Goal: Task Accomplishment & Management: Manage account settings

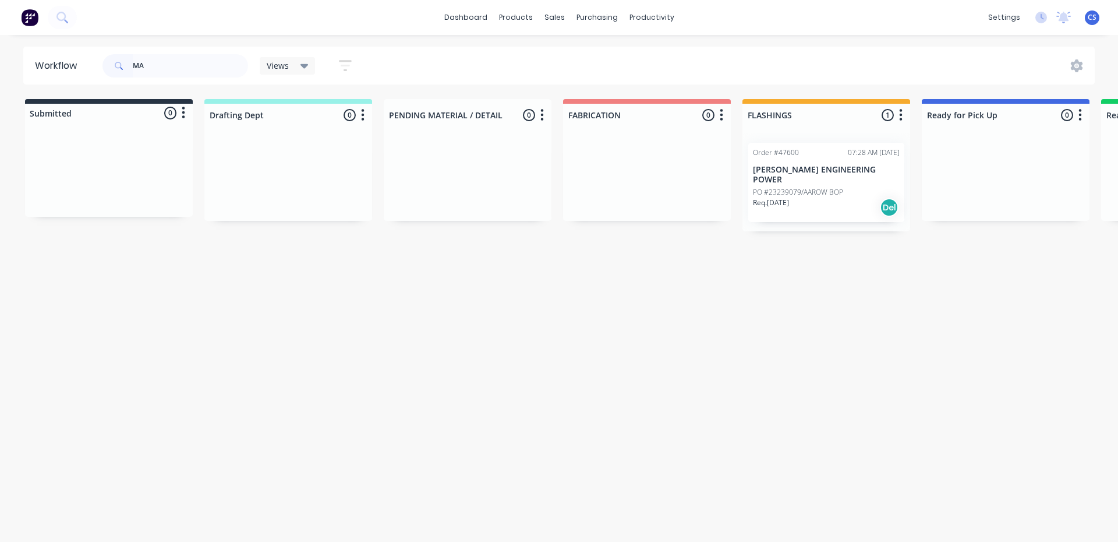
type input "M"
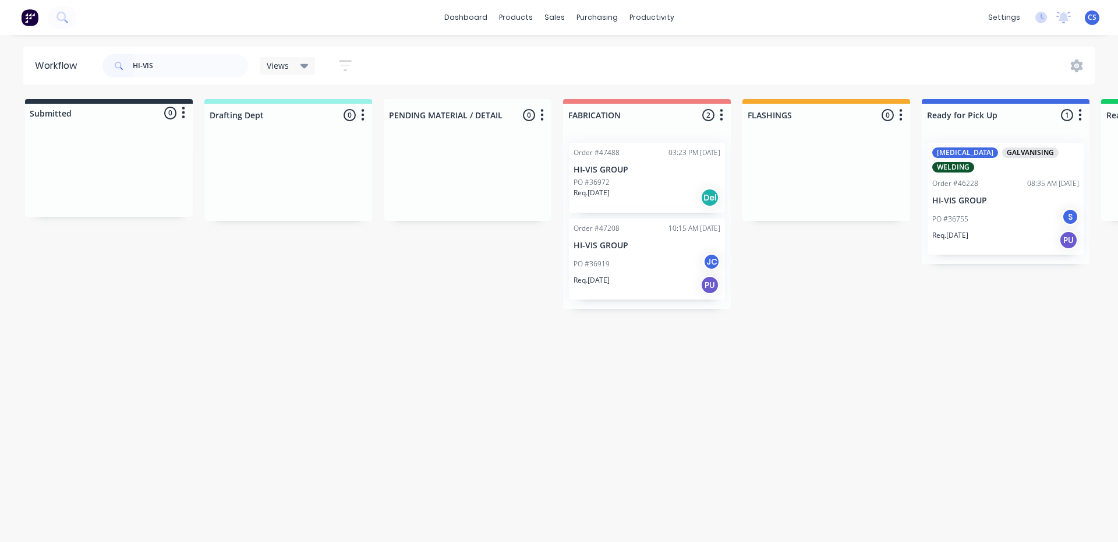
type input "HI-VIS"
click at [969, 217] on div "PO #36755 S" at bounding box center [1005, 219] width 147 height 22
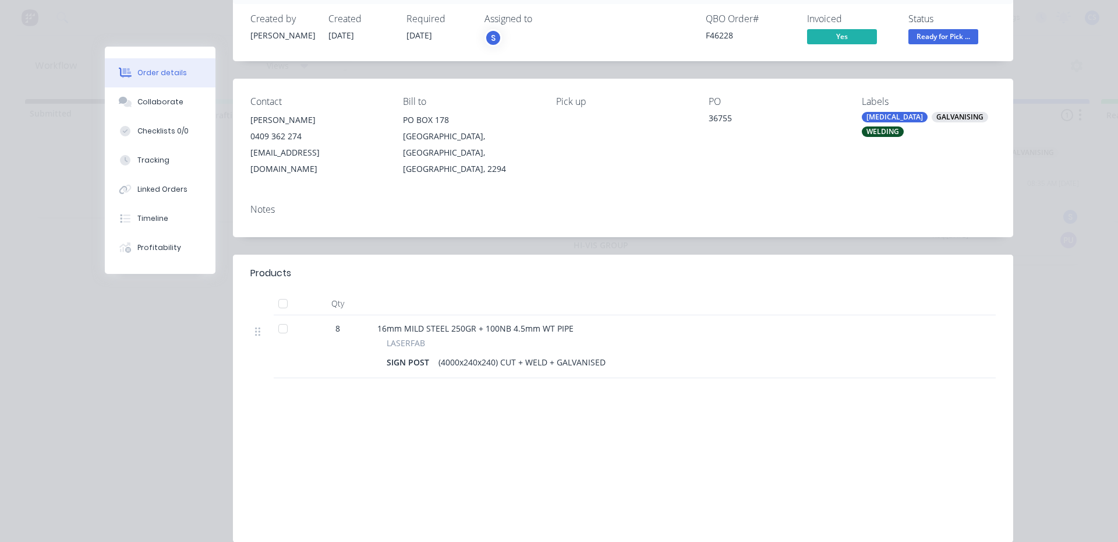
scroll to position [59, 0]
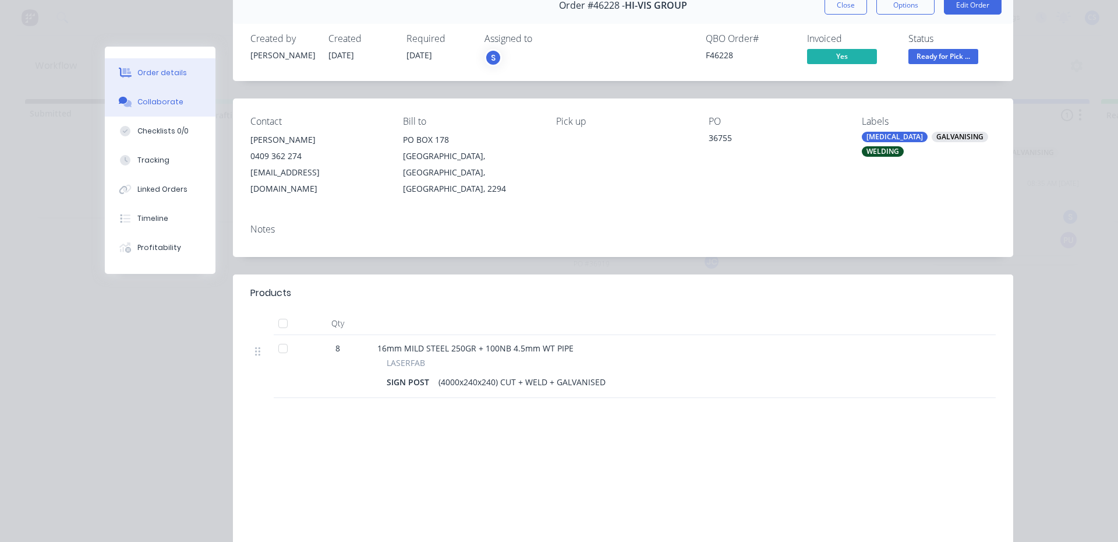
click at [137, 97] on div "Collaborate" at bounding box center [160, 102] width 46 height 10
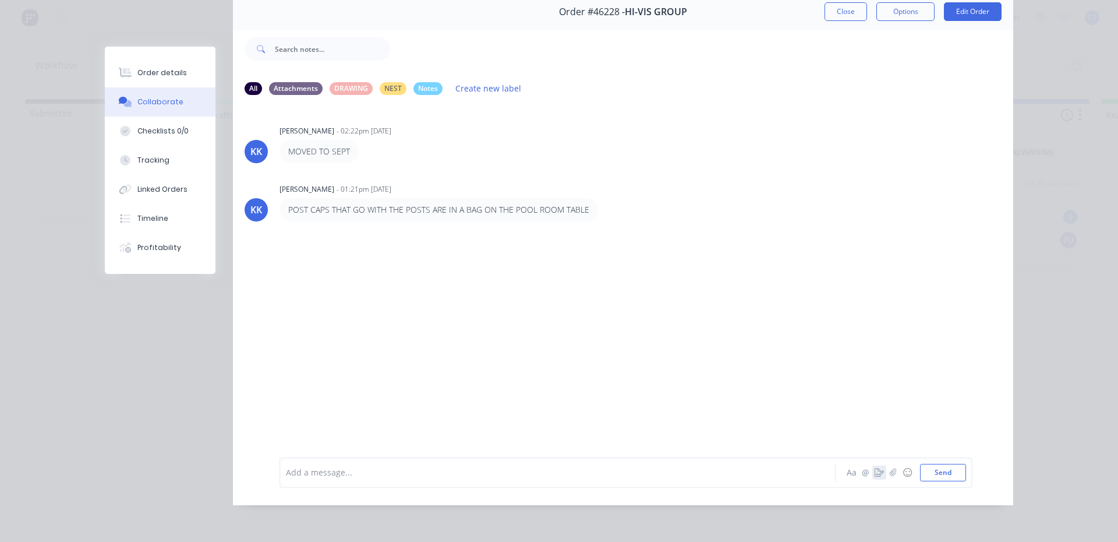
click at [872, 475] on button "button" at bounding box center [879, 472] width 14 height 14
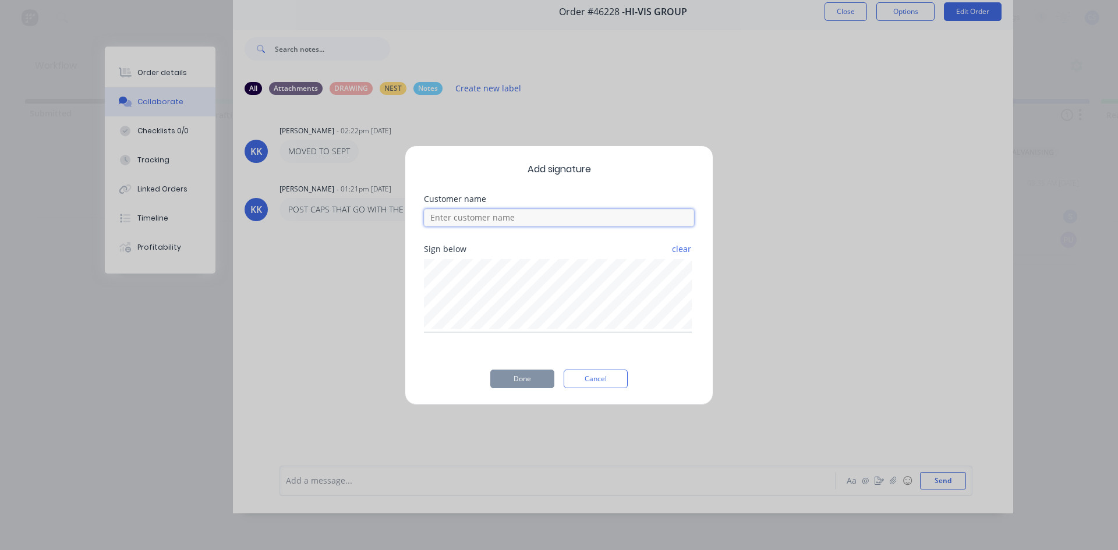
click at [507, 217] on input at bounding box center [559, 217] width 270 height 17
type input "[PERSON_NAME]"
click at [530, 377] on button "Done" at bounding box center [522, 379] width 64 height 19
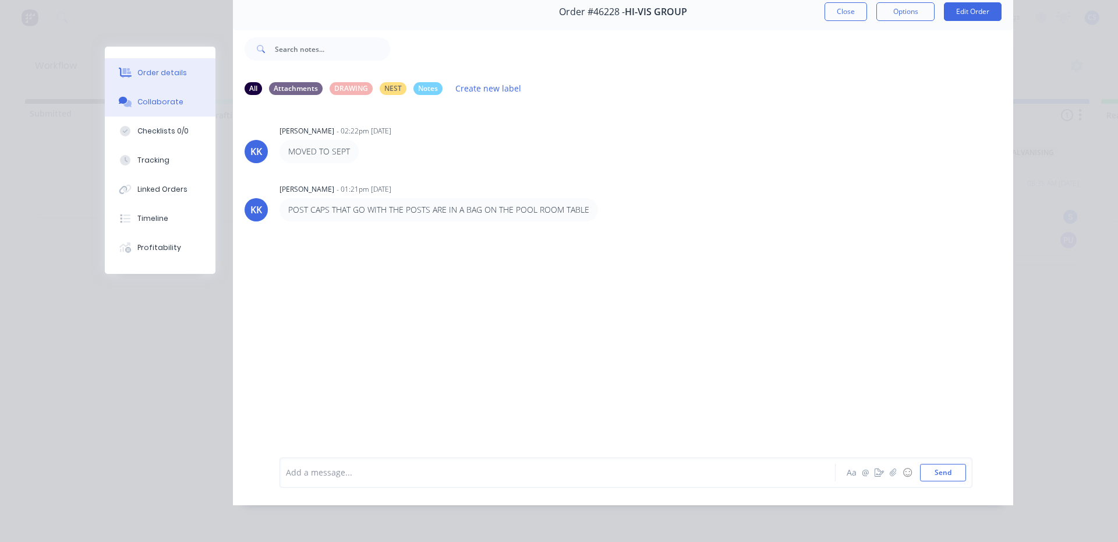
click at [145, 63] on button "Order details" at bounding box center [160, 72] width 111 height 29
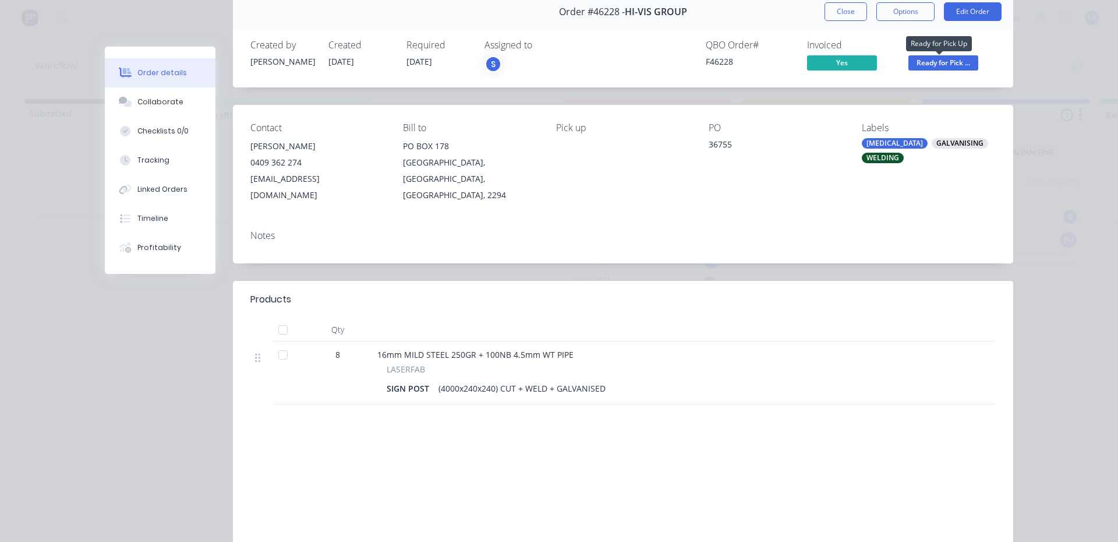
click at [930, 58] on span "Ready for Pick ..." at bounding box center [943, 62] width 70 height 15
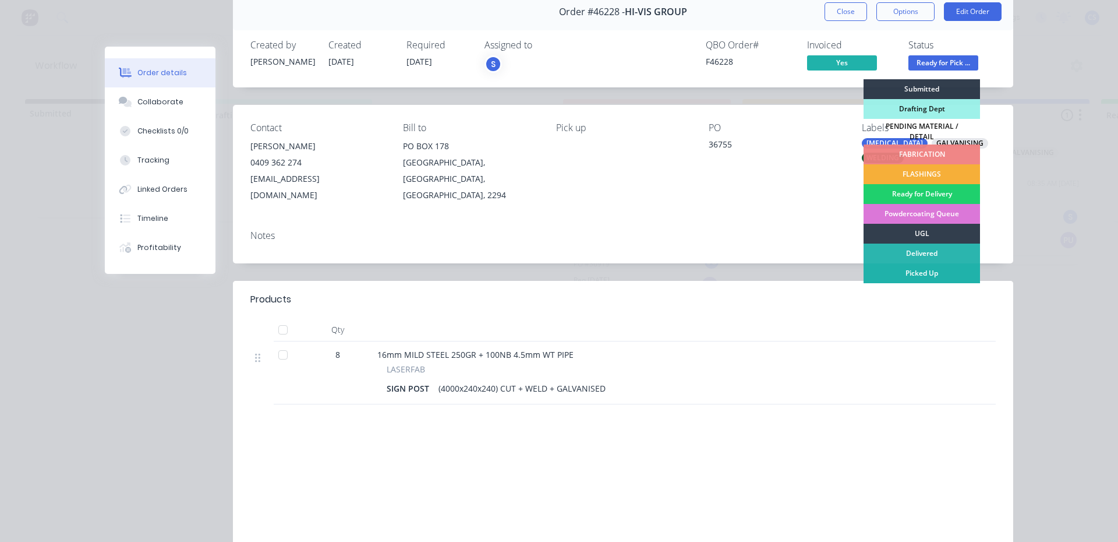
click at [896, 271] on div "Picked Up" at bounding box center [922, 273] width 116 height 20
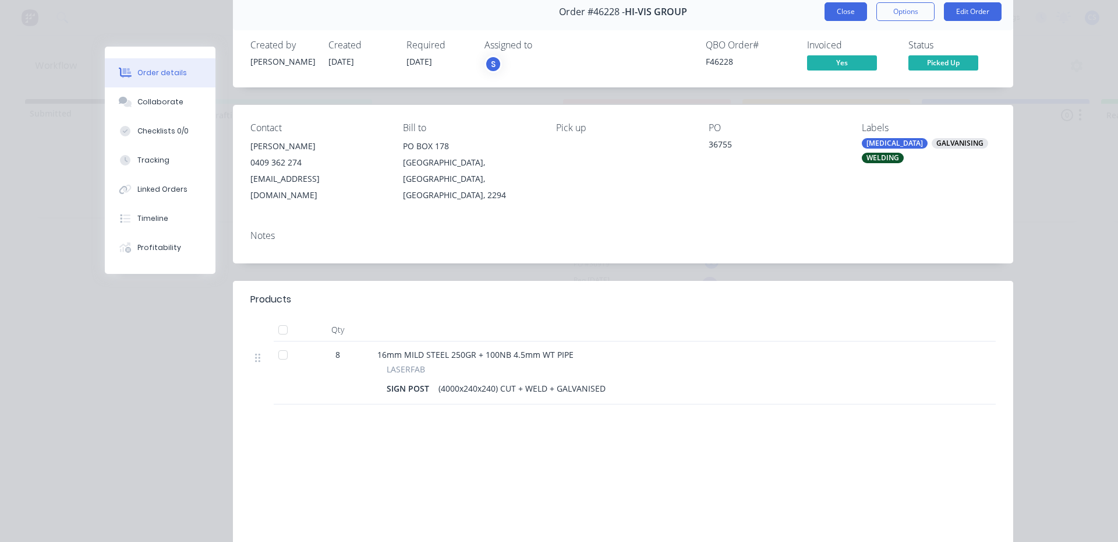
click at [833, 8] on button "Close" at bounding box center [846, 11] width 43 height 19
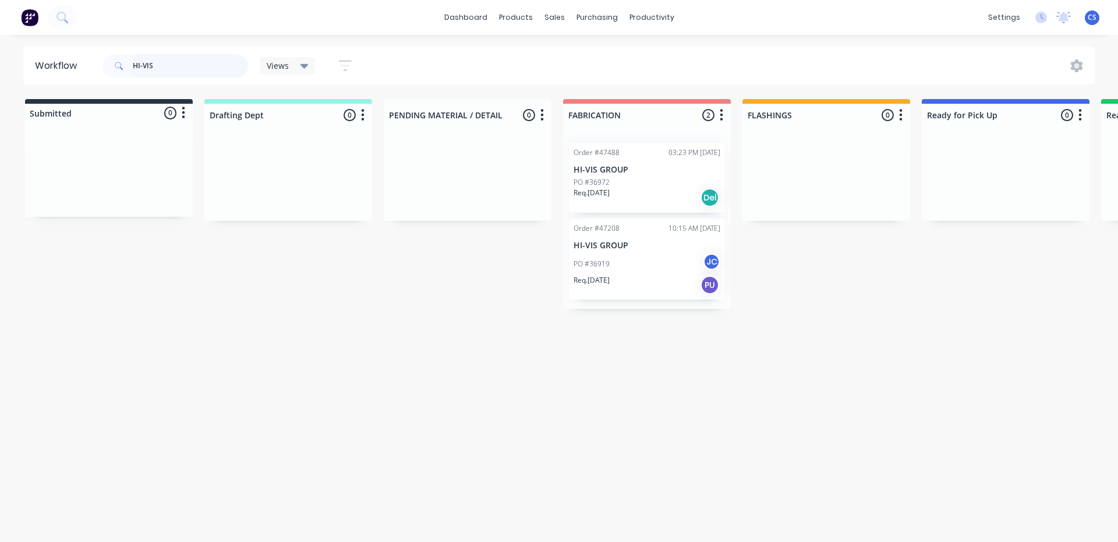
drag, startPoint x: 213, startPoint y: 70, endPoint x: 84, endPoint y: 55, distance: 130.1
click at [85, 56] on header "Workflow HI-VIS Views Save new view None (Default) edit Nilesh edit Production …" at bounding box center [559, 66] width 1072 height 38
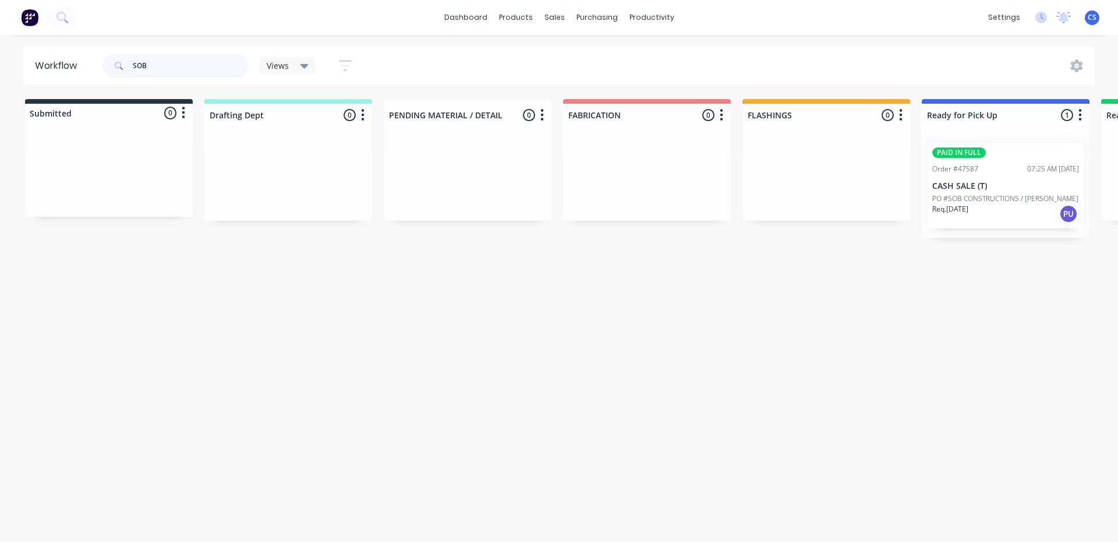
type input "SOB"
click at [946, 186] on p "CASH SALE (T)" at bounding box center [1005, 186] width 147 height 10
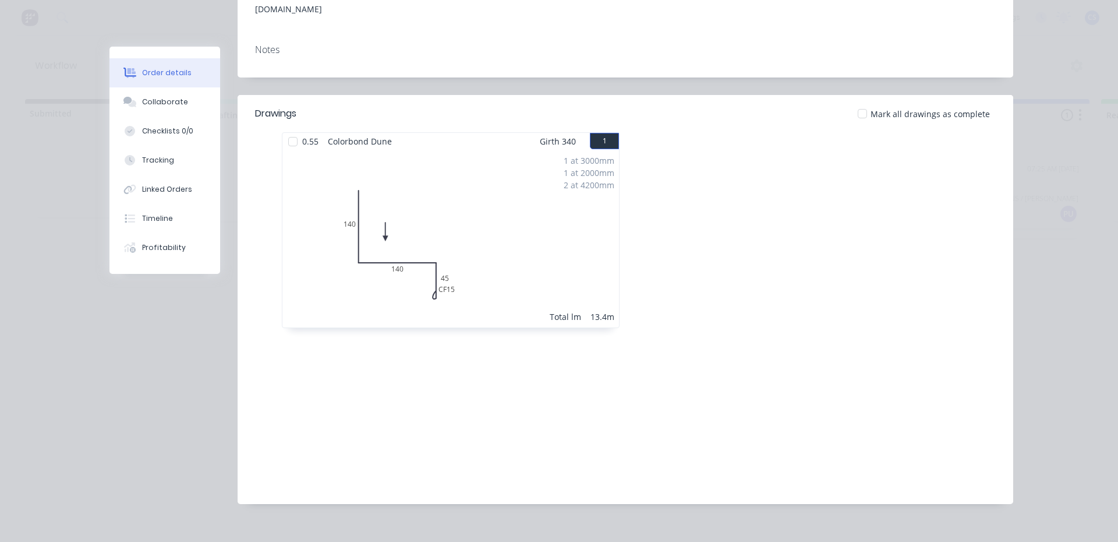
scroll to position [197, 0]
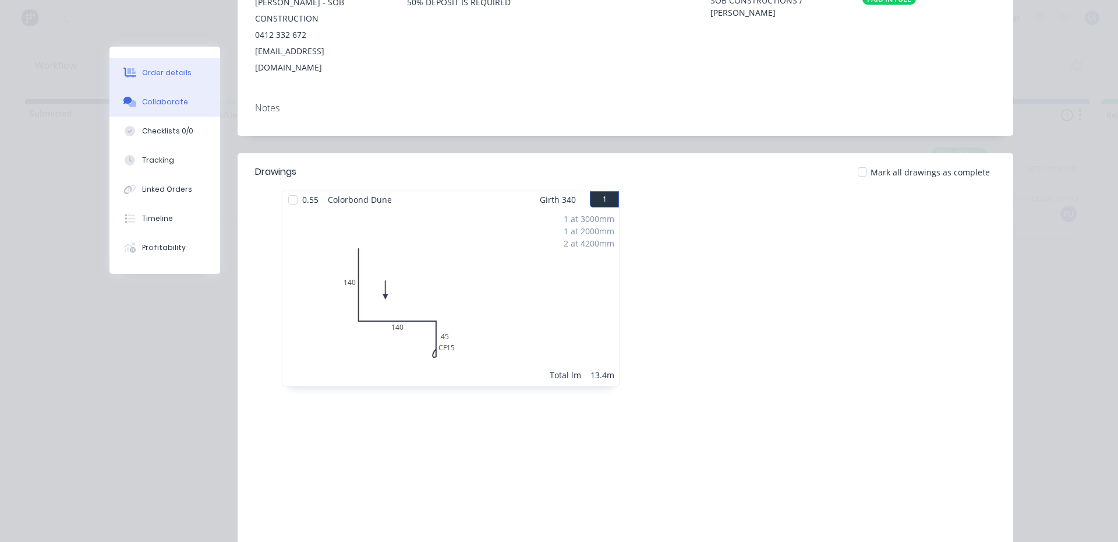
click at [179, 111] on button "Collaborate" at bounding box center [164, 101] width 111 height 29
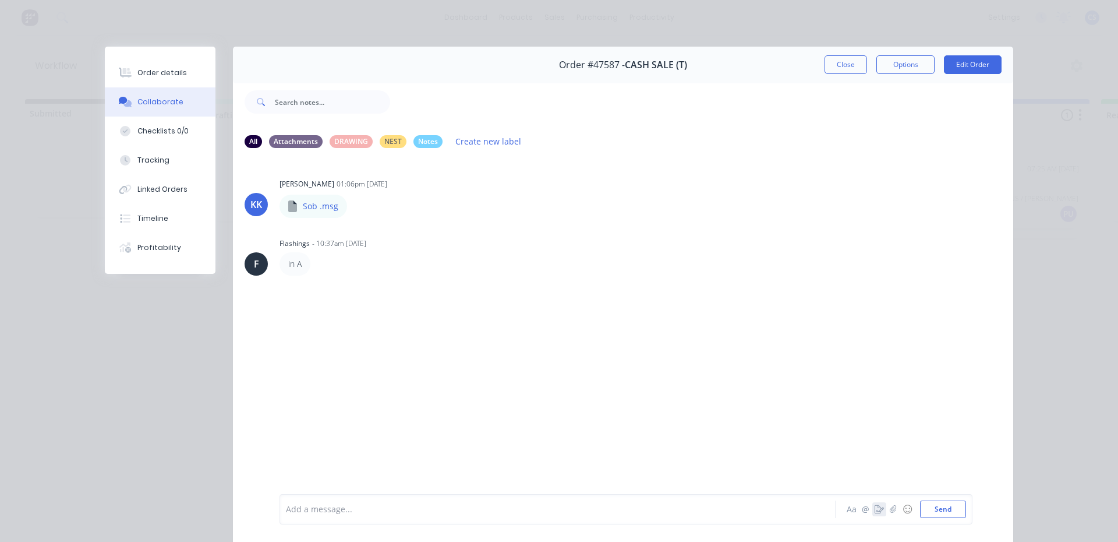
click at [876, 508] on icon "button" at bounding box center [879, 509] width 9 height 8
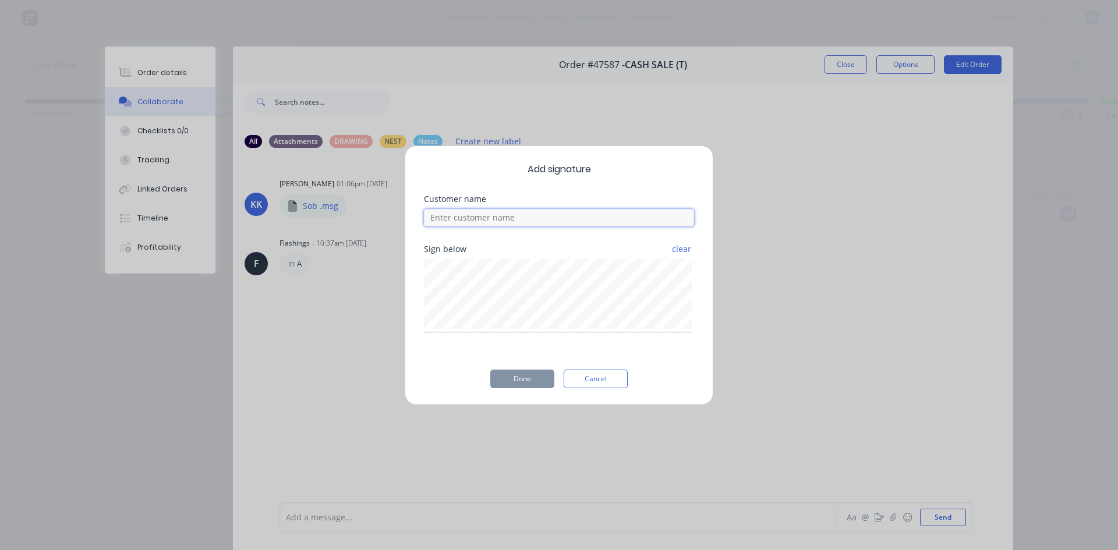
click at [513, 221] on input at bounding box center [559, 217] width 270 height 17
type input "[PERSON_NAME]"
click at [542, 375] on button "Done" at bounding box center [522, 379] width 64 height 19
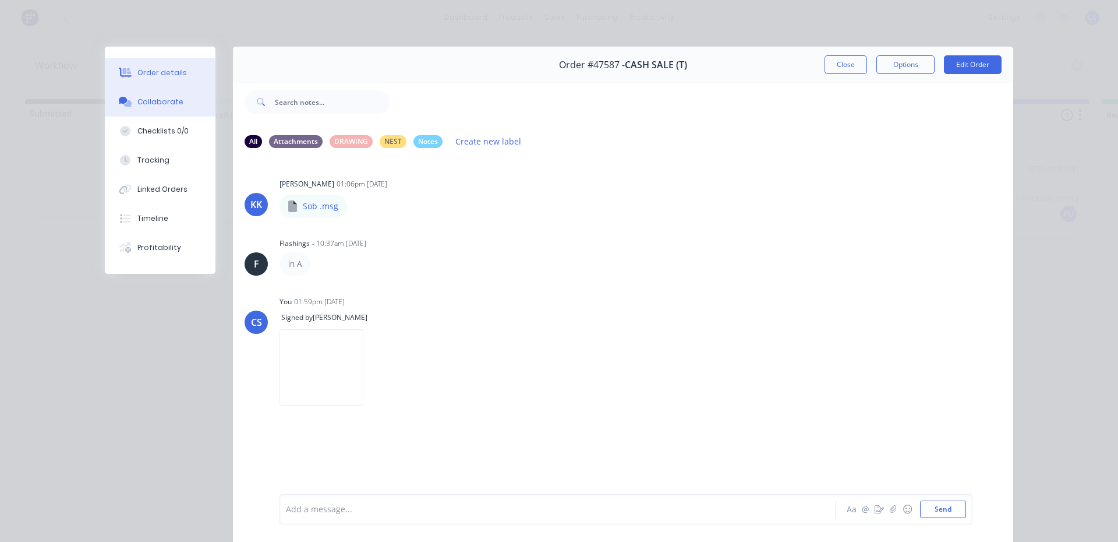
click at [187, 66] on button "Order details" at bounding box center [160, 72] width 111 height 29
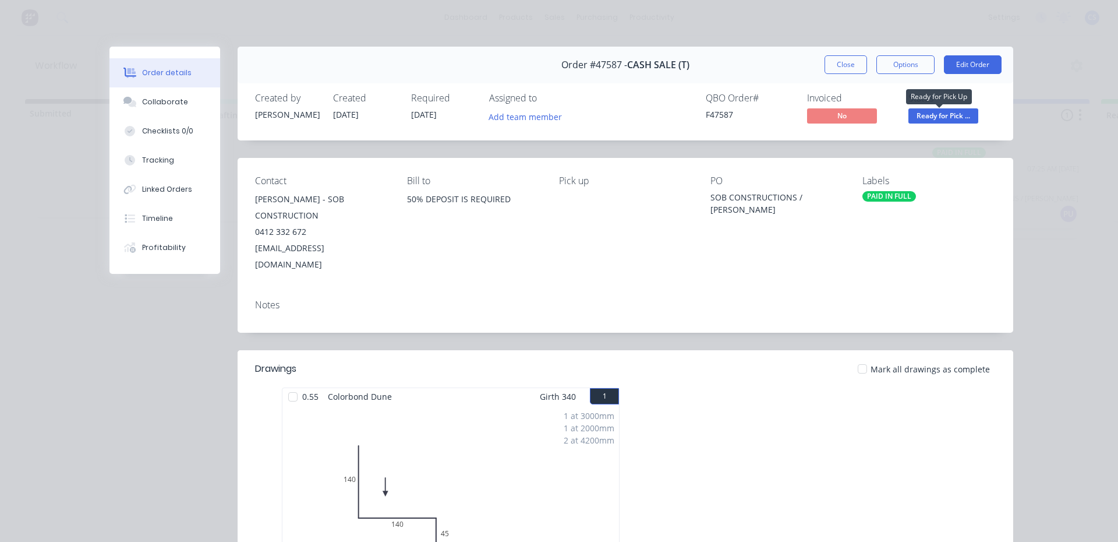
click at [944, 116] on span "Ready for Pick ..." at bounding box center [943, 115] width 70 height 15
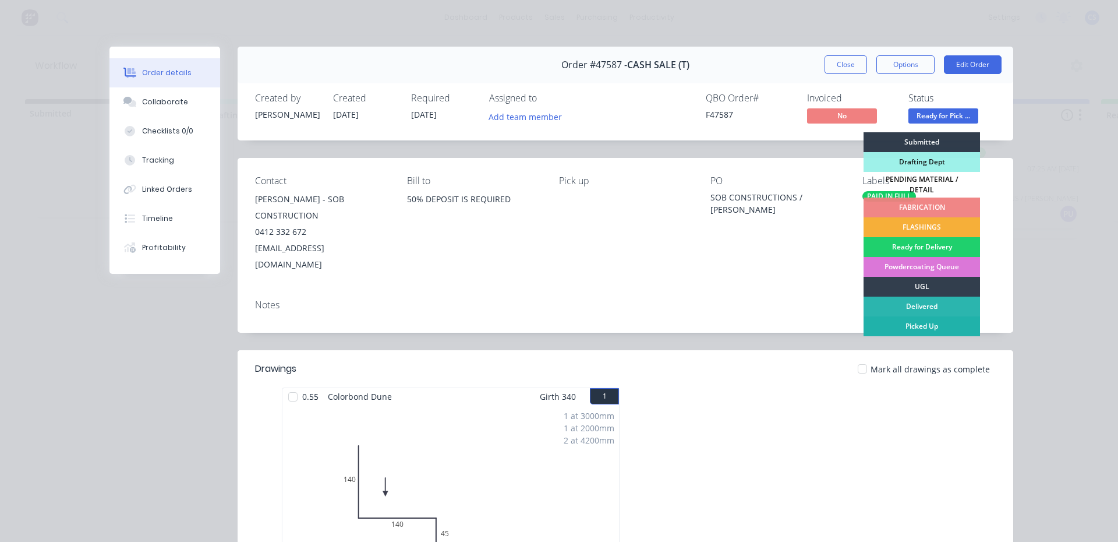
click at [914, 320] on div "Picked Up" at bounding box center [922, 326] width 116 height 20
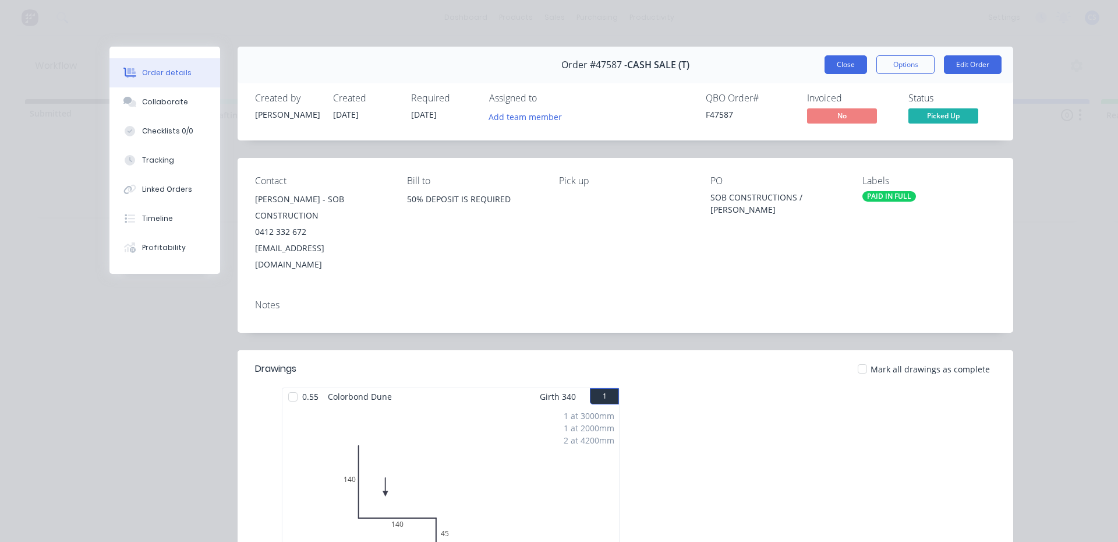
click at [850, 56] on button "Close" at bounding box center [846, 64] width 43 height 19
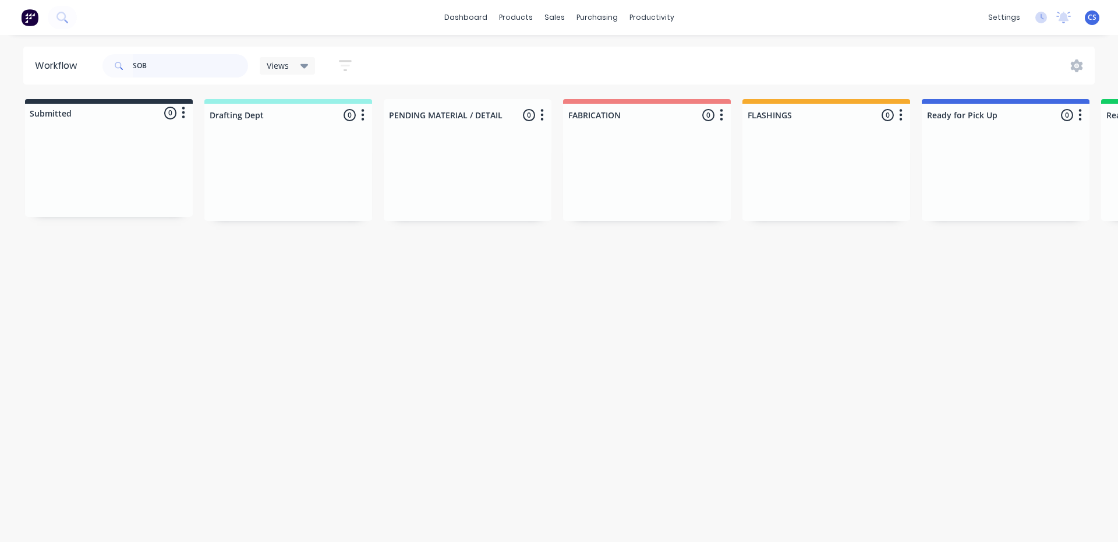
click at [201, 69] on input "SOB" at bounding box center [190, 65] width 115 height 23
type input "S"
